Goal: Navigation & Orientation: Find specific page/section

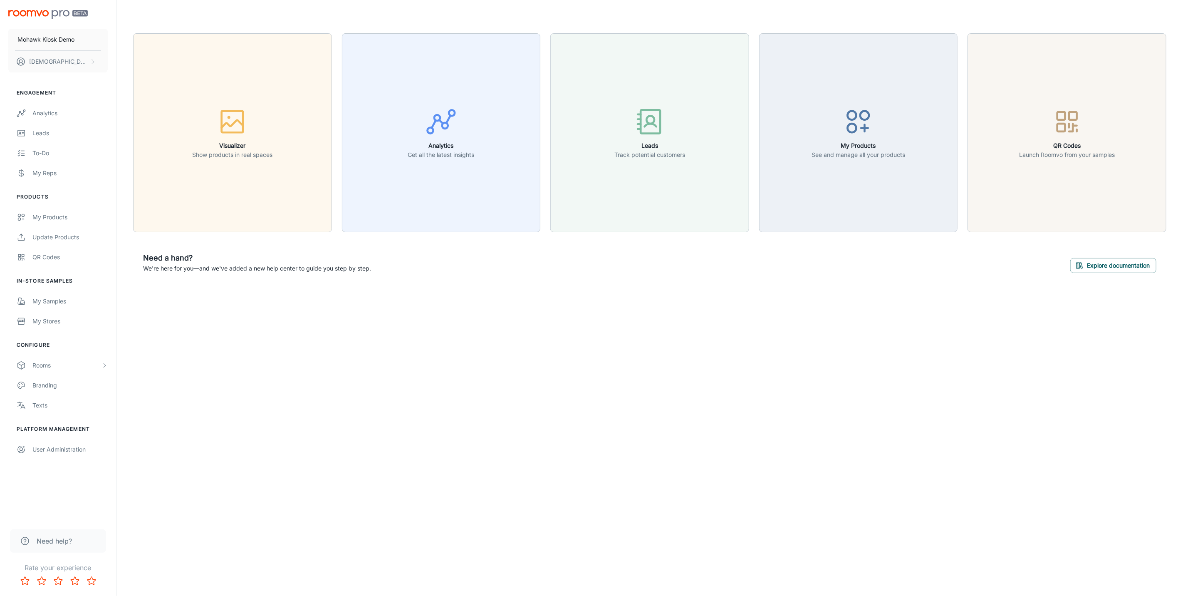
click at [139, 7] on header at bounding box center [649, 16] width 1053 height 33
